Goal: Information Seeking & Learning: Learn about a topic

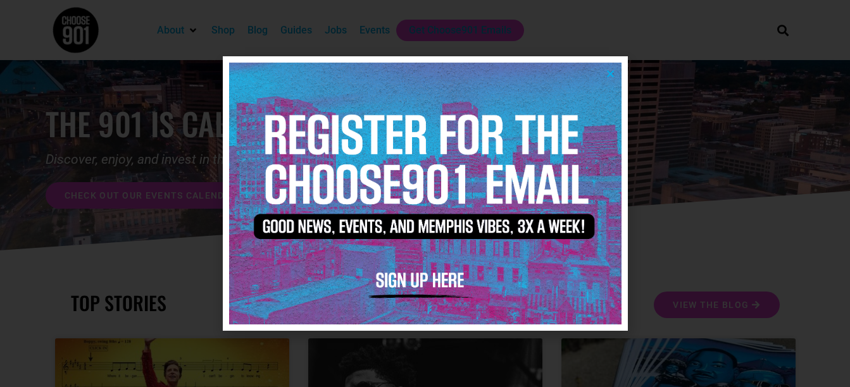
click at [603, 70] on img at bounding box center [425, 193] width 392 height 261
click at [609, 75] on icon "Close" at bounding box center [609, 73] width 9 height 9
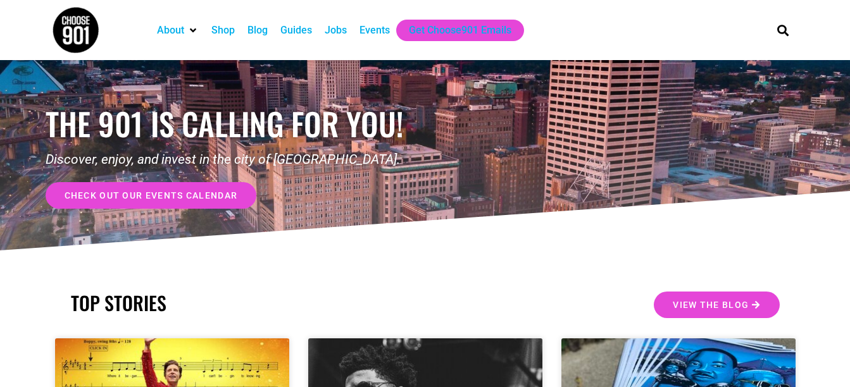
click at [374, 28] on div "Events" at bounding box center [374, 30] width 30 height 15
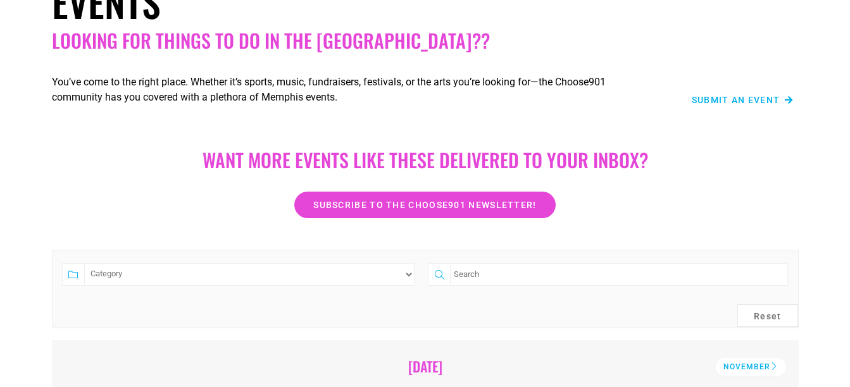
scroll to position [316, 0]
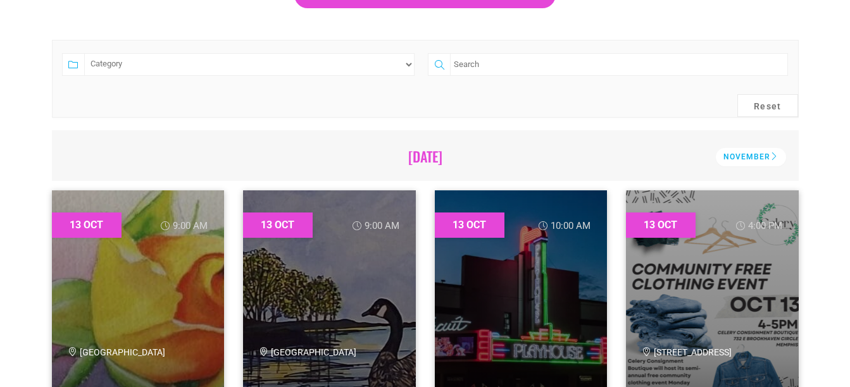
click at [345, 61] on select "Category Adults Only Career Comedy Education Family Family Friendly Festival Fi…" at bounding box center [249, 64] width 331 height 23
select select "74"
click at [84, 53] on select "Category Adults Only Career Comedy Education Family Family Friendly Festival Fi…" at bounding box center [249, 64] width 331 height 23
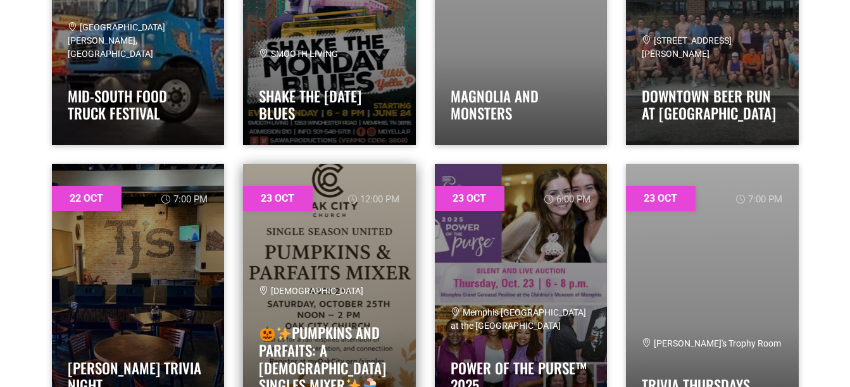
scroll to position [1961, 0]
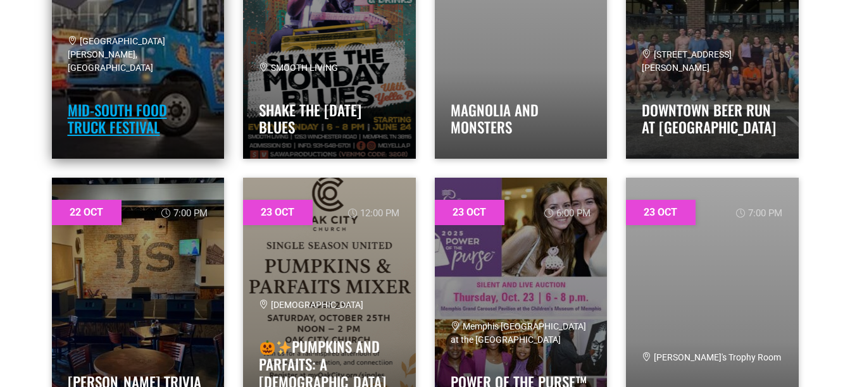
click at [155, 131] on link "Mid-South Food Truck Festival" at bounding box center [117, 118] width 99 height 39
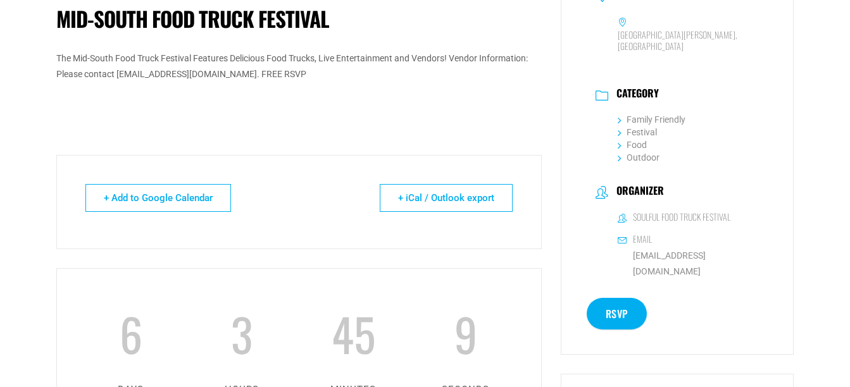
scroll to position [253, 0]
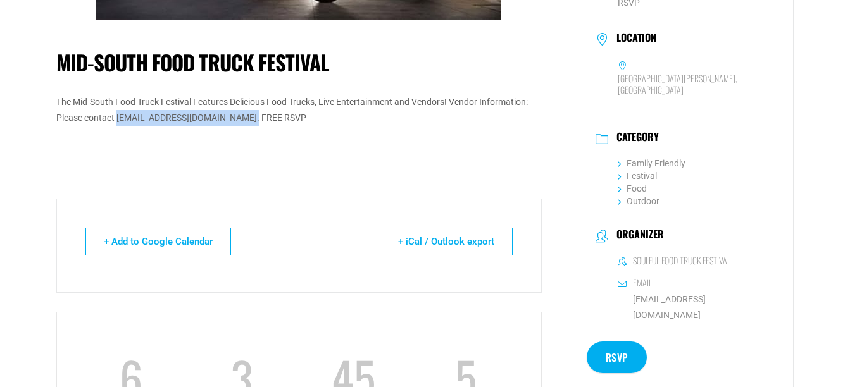
drag, startPoint x: 116, startPoint y: 116, endPoint x: 240, endPoint y: 121, distance: 124.1
click at [240, 121] on p "The Mid-South Food Truck Festival Features Delicious Food Trucks, Live Entertai…" at bounding box center [298, 110] width 485 height 32
copy p "[EMAIL_ADDRESS][DOMAIN_NAME]."
